Goal: Task Accomplishment & Management: Use online tool/utility

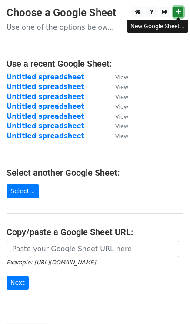
click at [179, 8] on link at bounding box center [179, 12] width 10 height 11
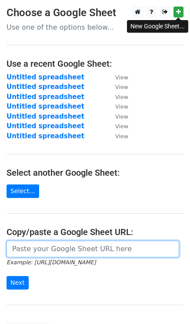
click at [60, 243] on input "url" at bounding box center [93, 248] width 173 height 17
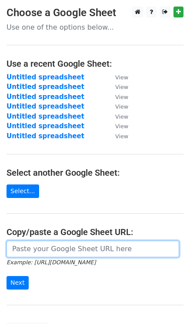
paste input "https://docs.google.com/spreadsheets/d/1-CHR5rC4eYP8N8V9DCX9U52XEqQgrTBjrBww1lH…"
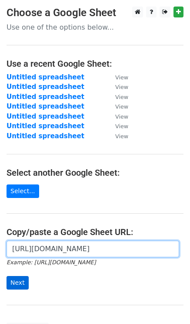
type input "https://docs.google.com/spreadsheets/d/1-CHR5rC4eYP8N8V9DCX9U52XEqQgrTBjrBww1lH…"
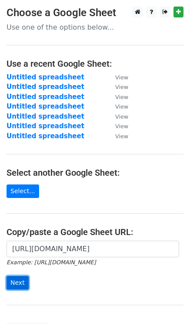
scroll to position [0, 0]
click at [12, 287] on input "Next" at bounding box center [18, 283] width 22 height 14
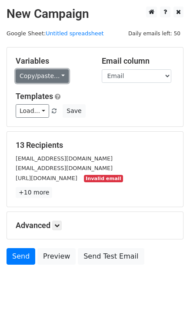
click at [51, 78] on link "Copy/paste..." at bounding box center [42, 76] width 53 height 14
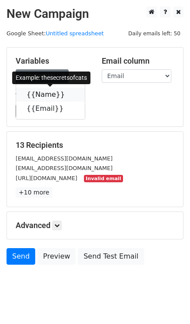
click at [46, 94] on link "{{Name}}" at bounding box center [50, 95] width 69 height 14
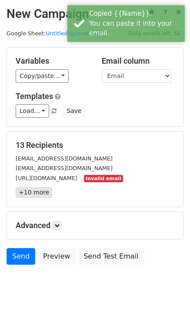
scroll to position [23, 0]
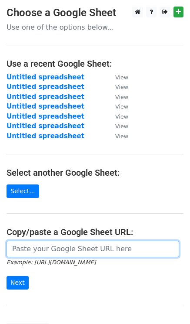
click at [41, 250] on input "url" at bounding box center [93, 248] width 173 height 17
click at [86, 245] on input "url" at bounding box center [93, 248] width 173 height 17
paste input "https://docs.google.com/spreadsheets/d/1-CHR5rC4eYP8N8V9DCX9U52XEqQgrTBjrBww1lH…"
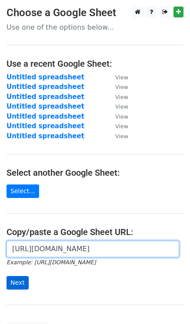
type input "https://docs.google.com/spreadsheets/d/1-CHR5rC4eYP8N8V9DCX9U52XEqQgrTBjrBww1lH…"
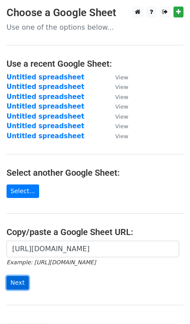
click at [22, 279] on input "Next" at bounding box center [18, 283] width 22 height 14
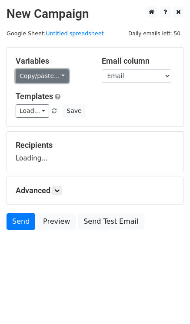
click at [43, 79] on link "Copy/paste..." at bounding box center [42, 76] width 53 height 14
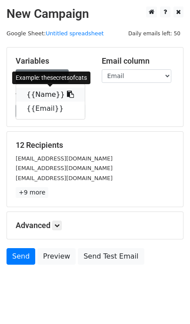
click at [41, 96] on link "{{Name}}" at bounding box center [50, 95] width 69 height 14
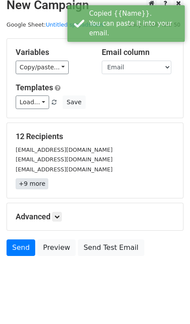
scroll to position [13, 0]
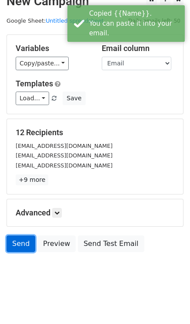
click at [20, 240] on link "Send" at bounding box center [21, 243] width 29 height 17
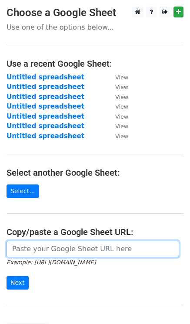
click at [34, 245] on input "url" at bounding box center [93, 248] width 173 height 17
paste input "[URL][DOMAIN_NAME]"
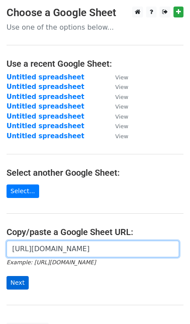
type input "[URL][DOMAIN_NAME]"
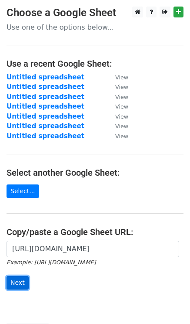
scroll to position [0, 0]
click at [15, 280] on input "Next" at bounding box center [18, 283] width 22 height 14
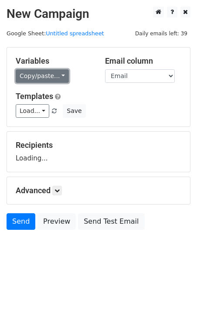
drag, startPoint x: 25, startPoint y: 91, endPoint x: 31, endPoint y: 78, distance: 14.6
click at [31, 78] on link "Copy/paste..." at bounding box center [42, 76] width 53 height 14
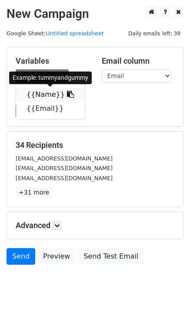
click at [37, 94] on link "{{Name}}" at bounding box center [50, 95] width 69 height 14
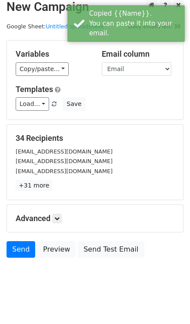
scroll to position [13, 0]
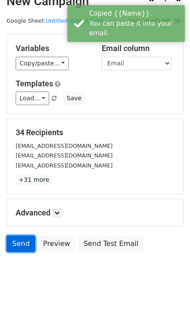
click at [26, 242] on link "Send" at bounding box center [21, 243] width 29 height 17
